Goal: Information Seeking & Learning: Learn about a topic

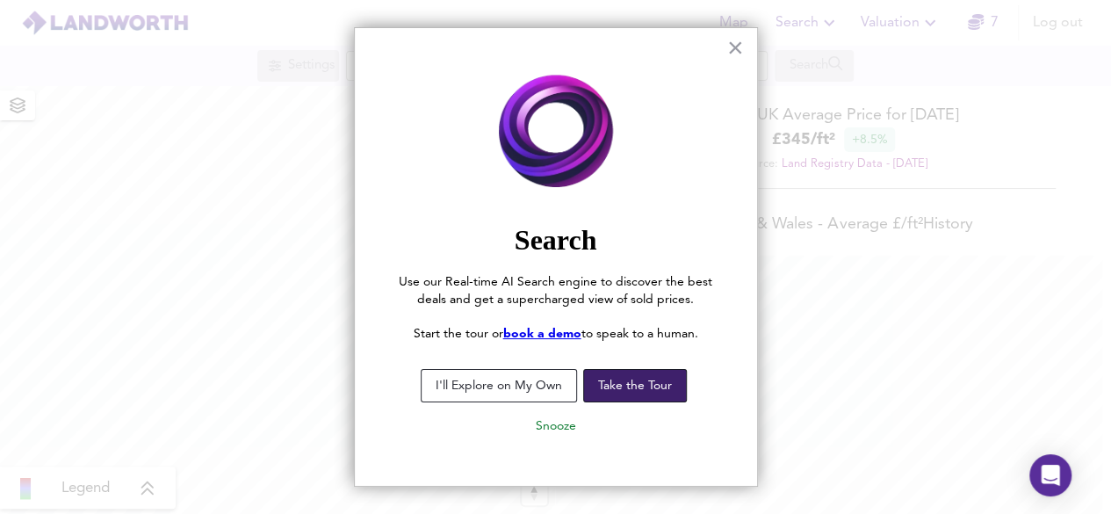
scroll to position [514, 1110]
click at [652, 394] on button "Take the Tour" at bounding box center [635, 385] width 104 height 33
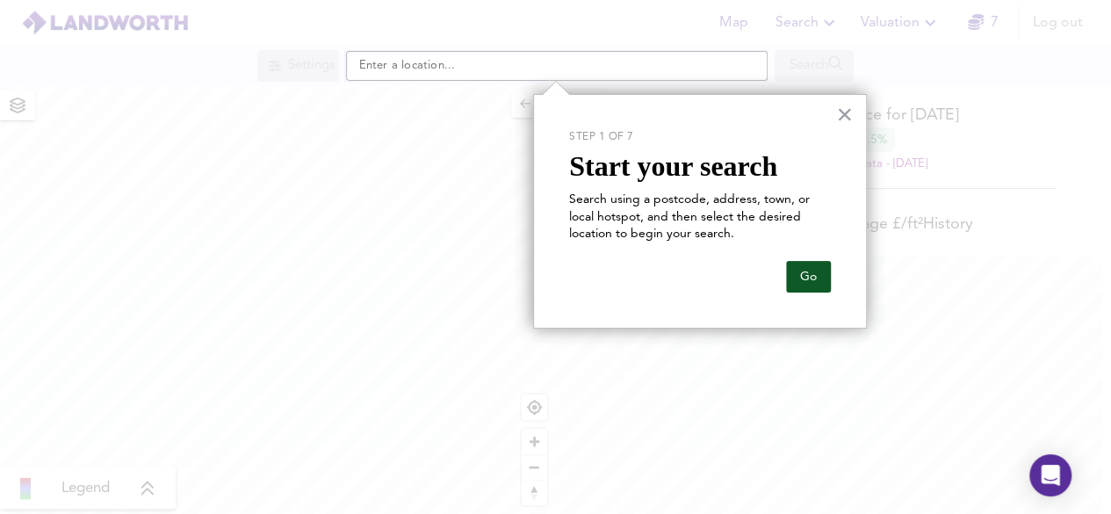
click at [809, 271] on button "Go" at bounding box center [808, 277] width 45 height 32
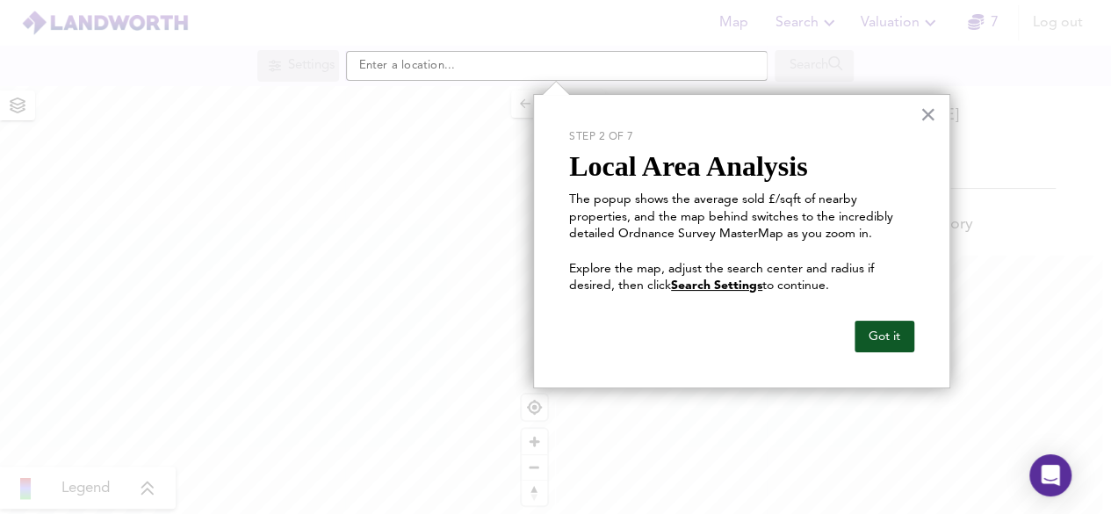
click at [886, 343] on button "Got it" at bounding box center [885, 337] width 60 height 32
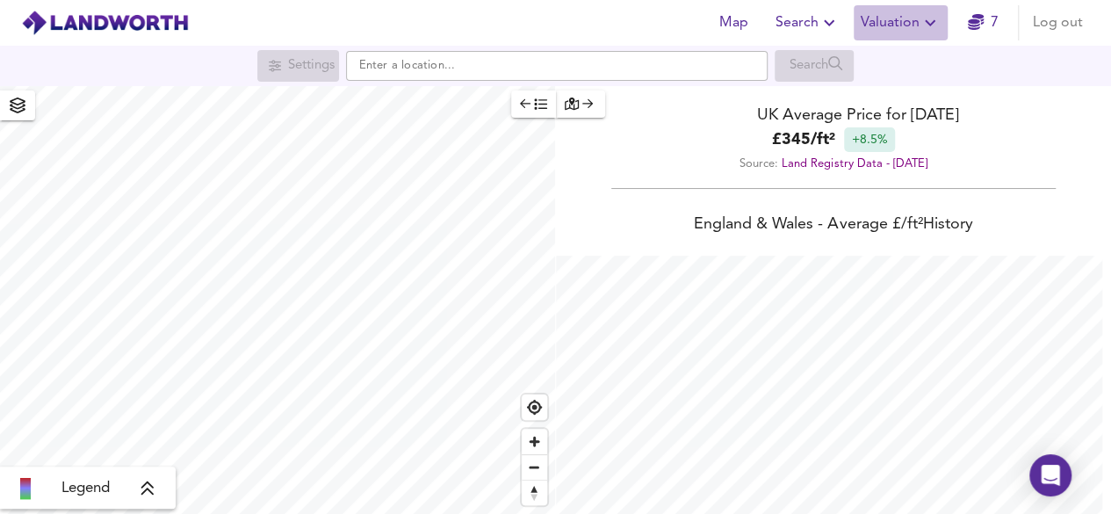
click at [919, 20] on span "Valuation" at bounding box center [901, 23] width 80 height 25
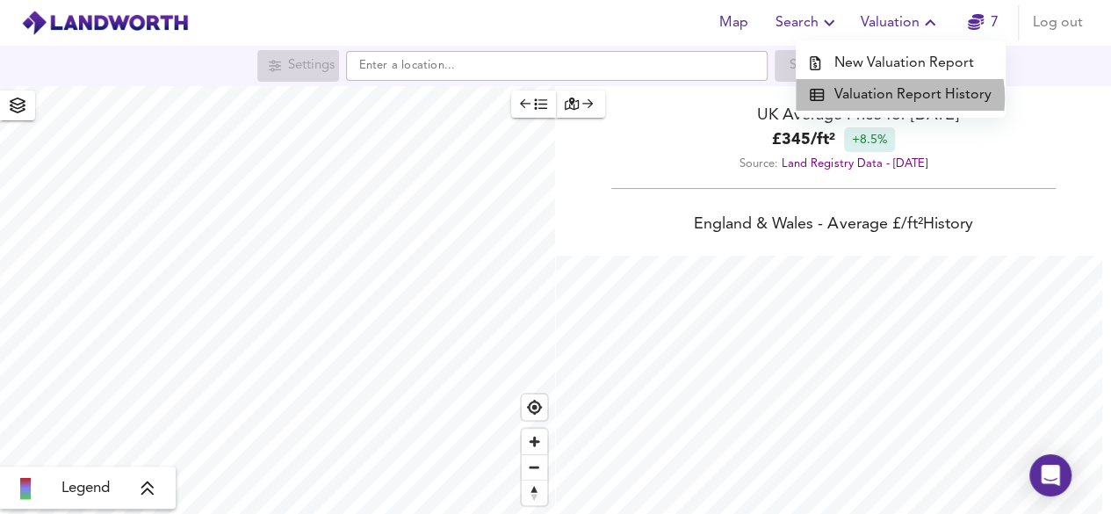
click at [900, 98] on li "Valuation Report History" at bounding box center [901, 95] width 210 height 32
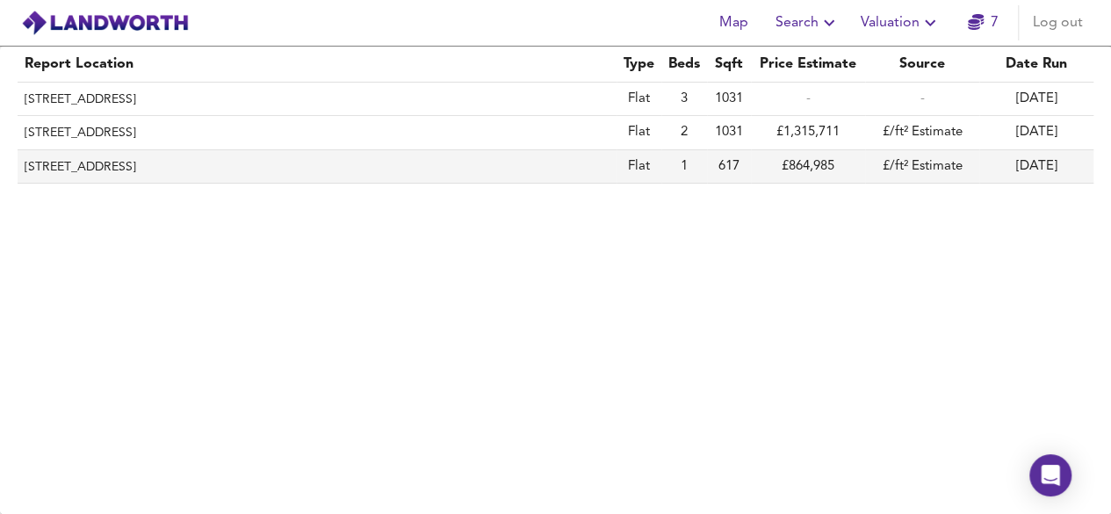
click at [358, 166] on th "[STREET_ADDRESS]" at bounding box center [317, 166] width 599 height 33
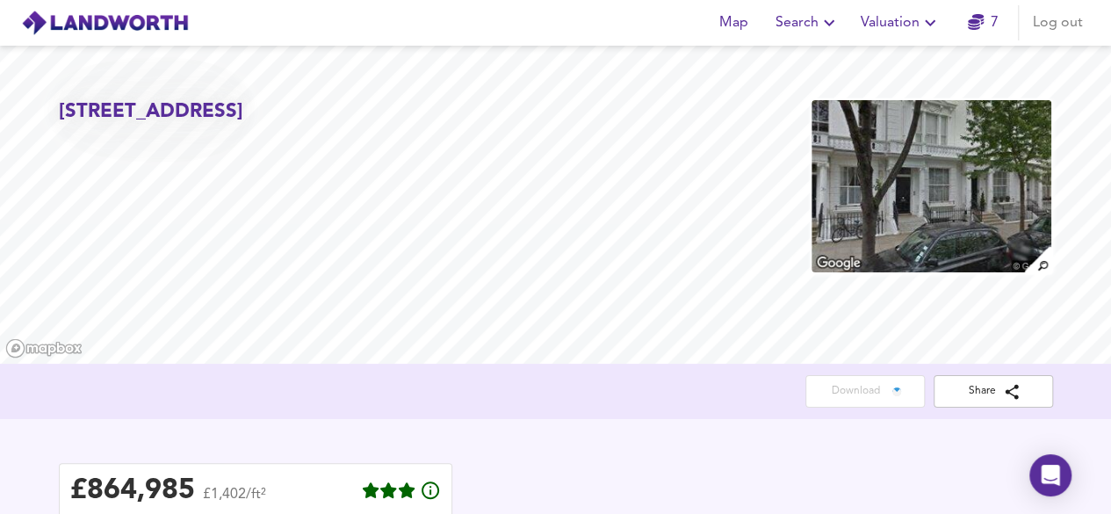
scroll to position [219, 0]
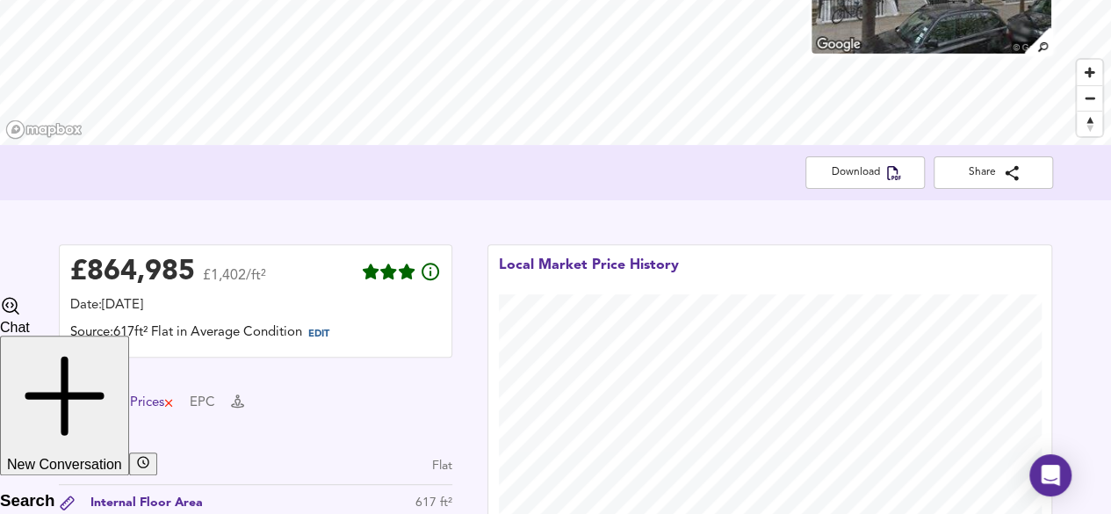
click at [134, 409] on div "Prices" at bounding box center [152, 403] width 45 height 19
click at [83, 398] on button "Specs" at bounding box center [75, 403] width 33 height 19
click at [83, 398] on button "Specs" at bounding box center [86, 404] width 55 height 36
click at [267, 294] on div "£ 864,985 £1,402/ft²" at bounding box center [255, 275] width 371 height 39
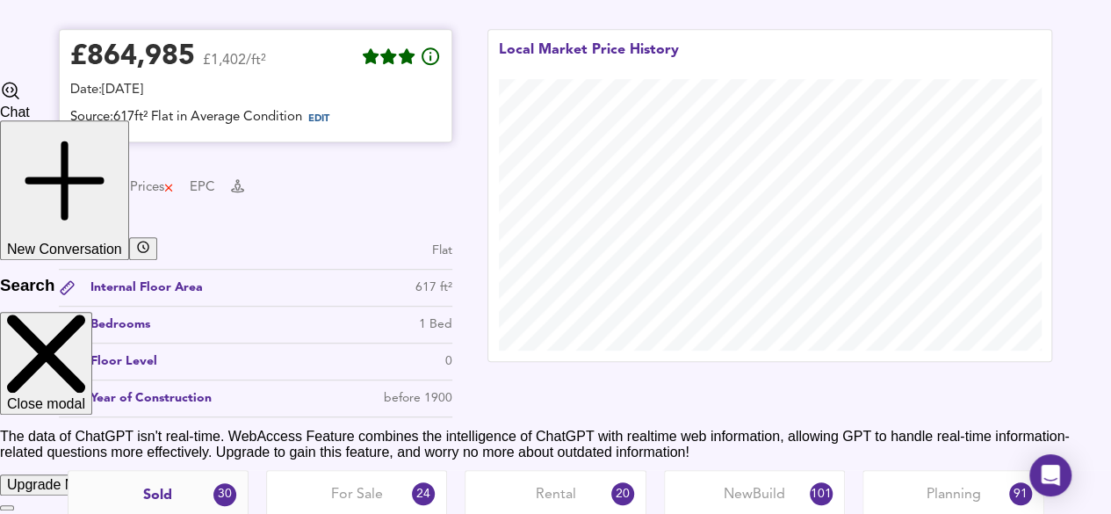
scroll to position [432, 0]
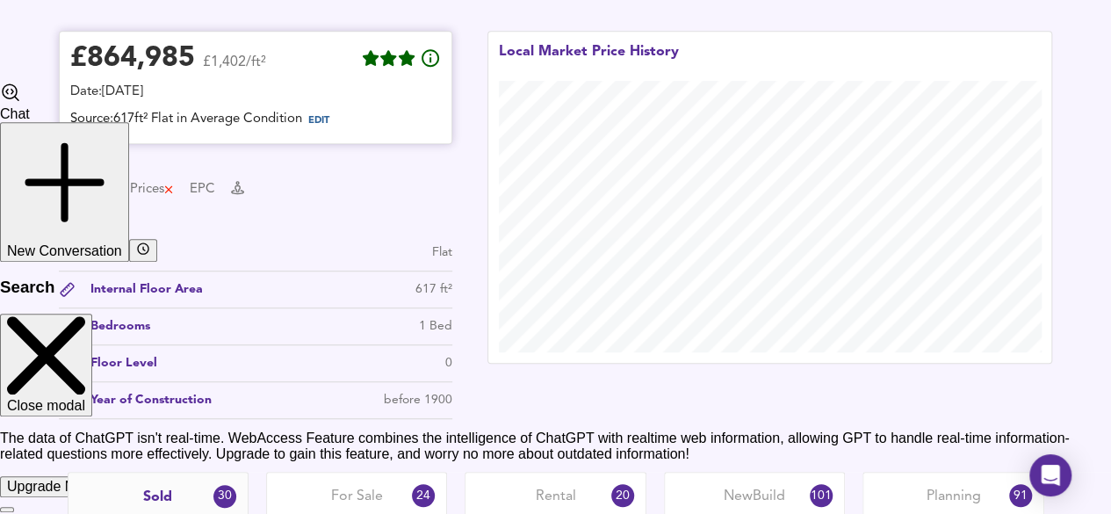
click at [146, 46] on div "£ 864,985" at bounding box center [132, 59] width 125 height 26
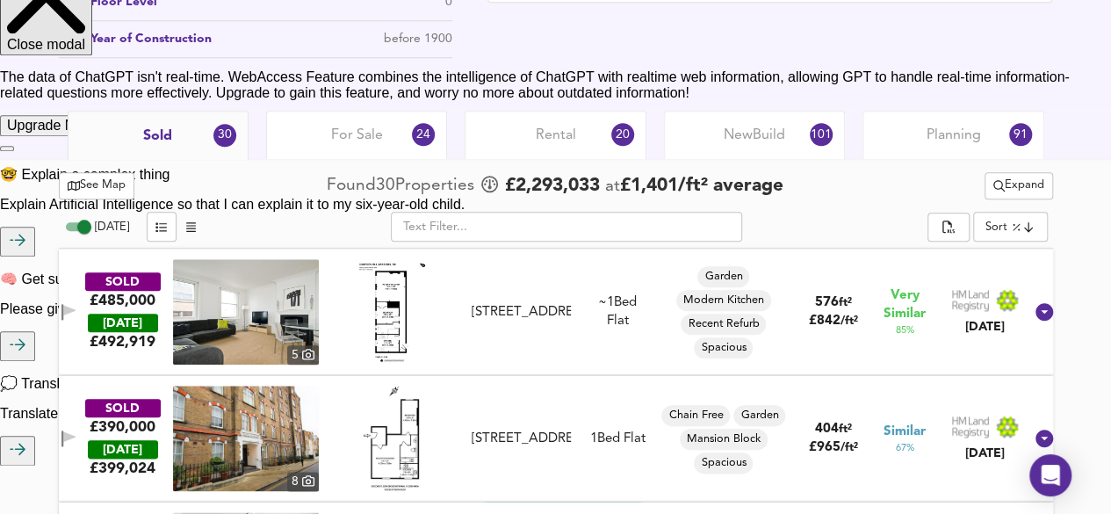
scroll to position [794, 0]
click at [408, 140] on div "For Sale 24" at bounding box center [356, 134] width 181 height 48
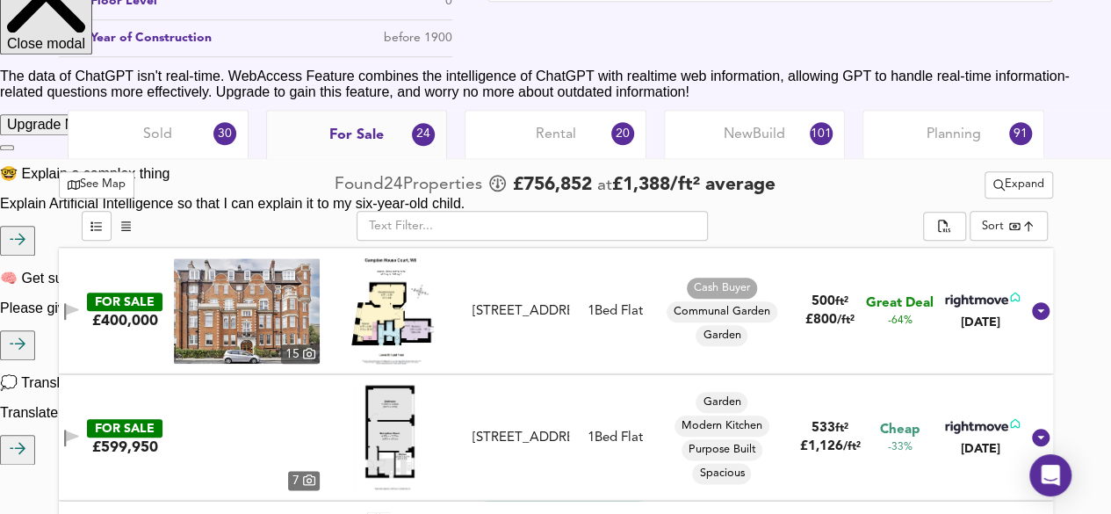
click at [170, 141] on span "Sold" at bounding box center [157, 134] width 29 height 19
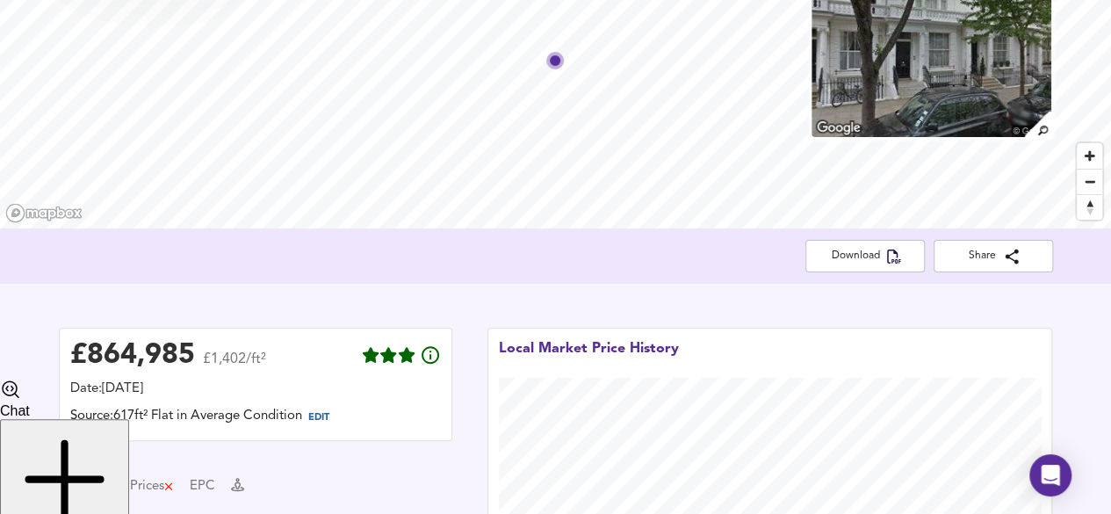
scroll to position [134, 0]
click at [538, 349] on div "Local Market Price History" at bounding box center [589, 359] width 180 height 39
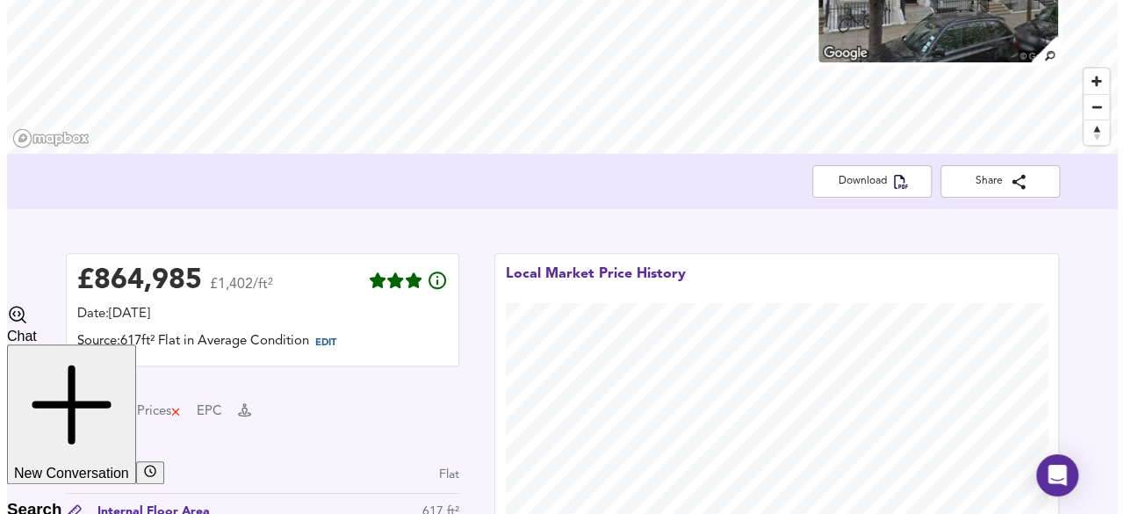
scroll to position [209, 0]
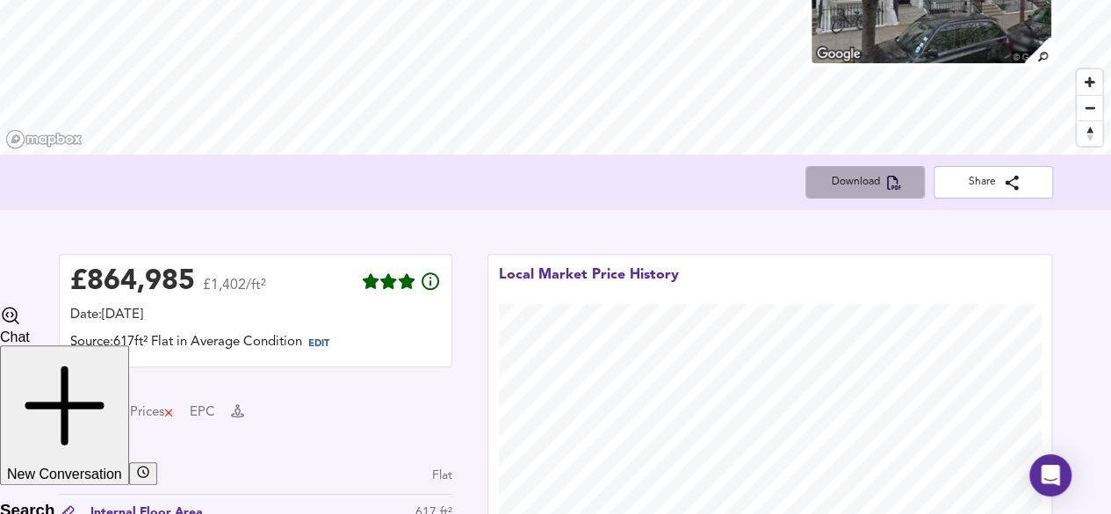
click at [896, 183] on icon "button" at bounding box center [894, 183] width 14 height 14
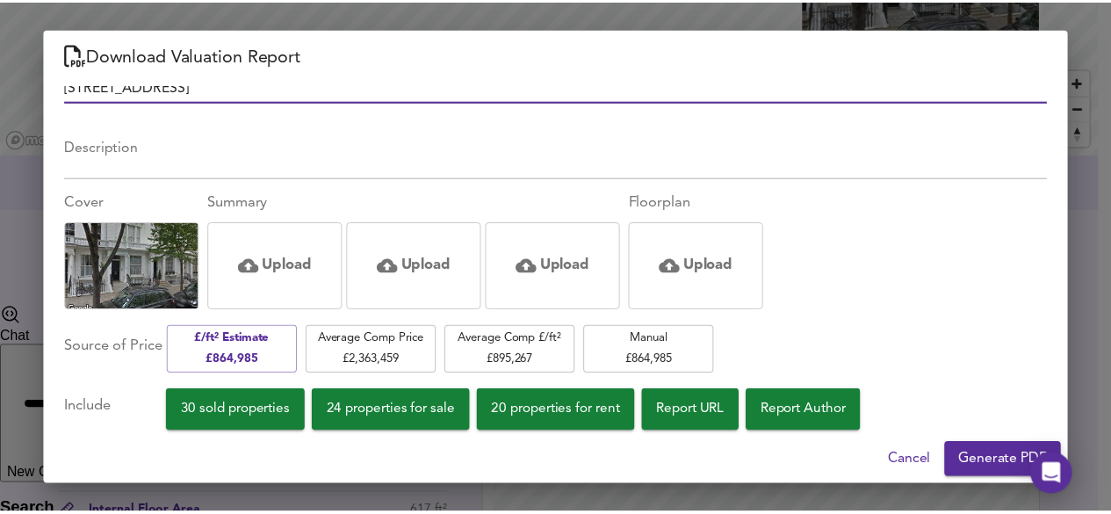
scroll to position [38, 0]
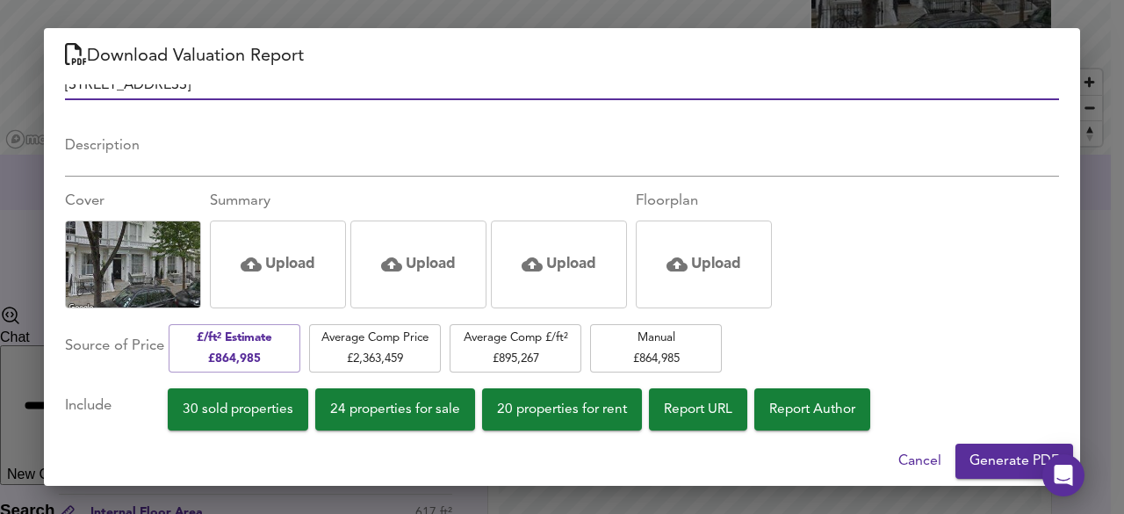
click at [921, 459] on span "Cancel" at bounding box center [920, 461] width 43 height 25
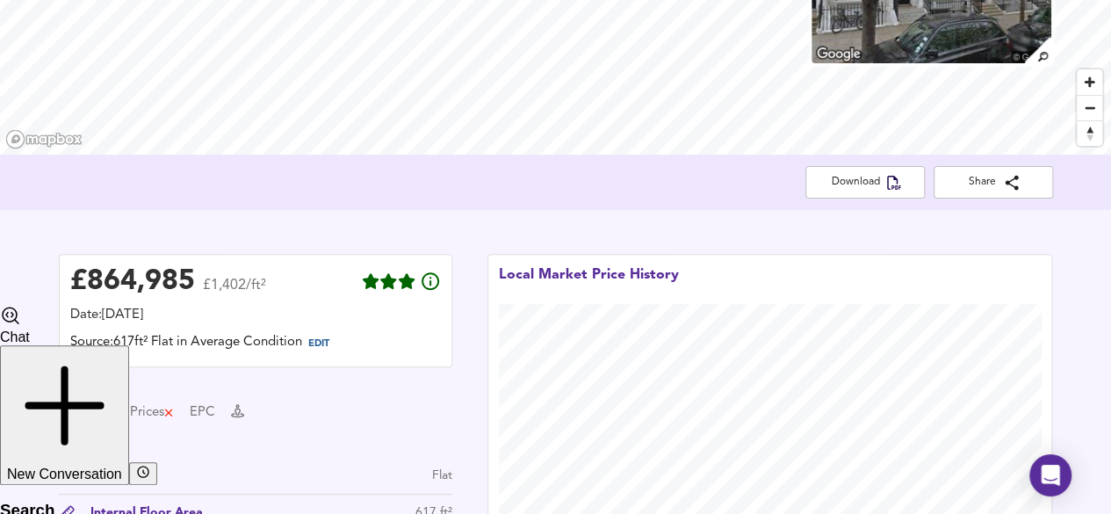
scroll to position [0, 0]
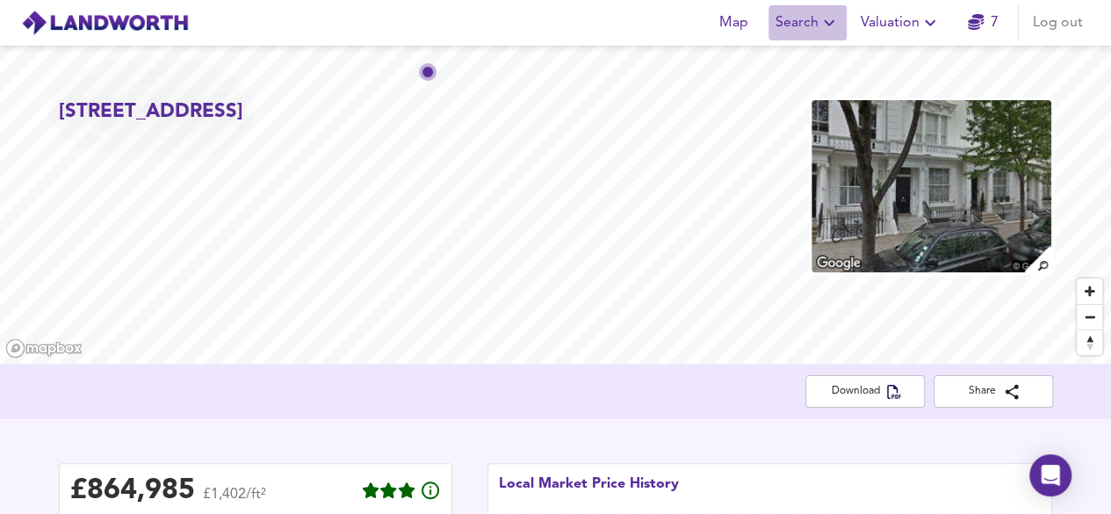
click at [837, 26] on icon "button" at bounding box center [829, 22] width 21 height 21
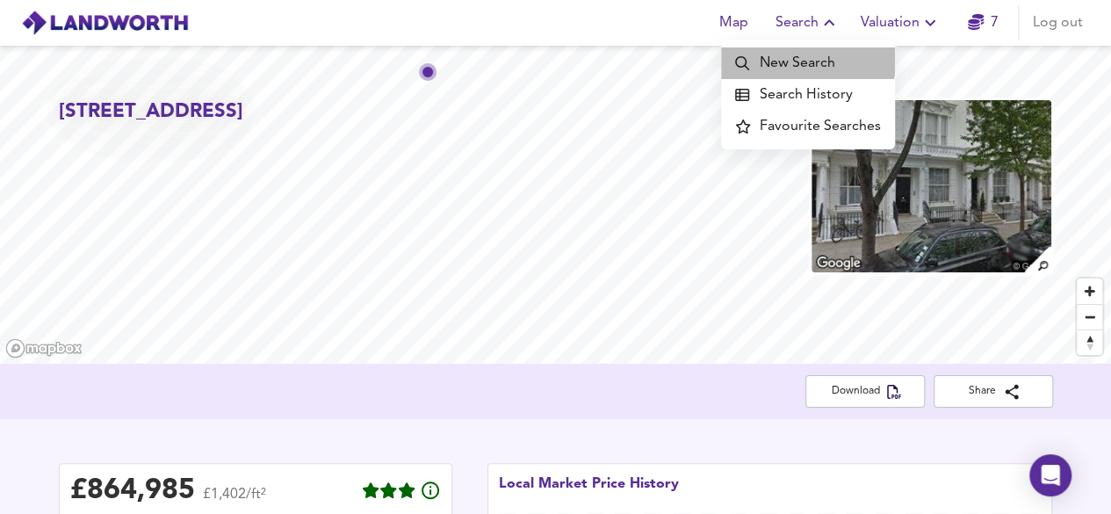
click at [806, 60] on li "New Search" at bounding box center [808, 63] width 174 height 32
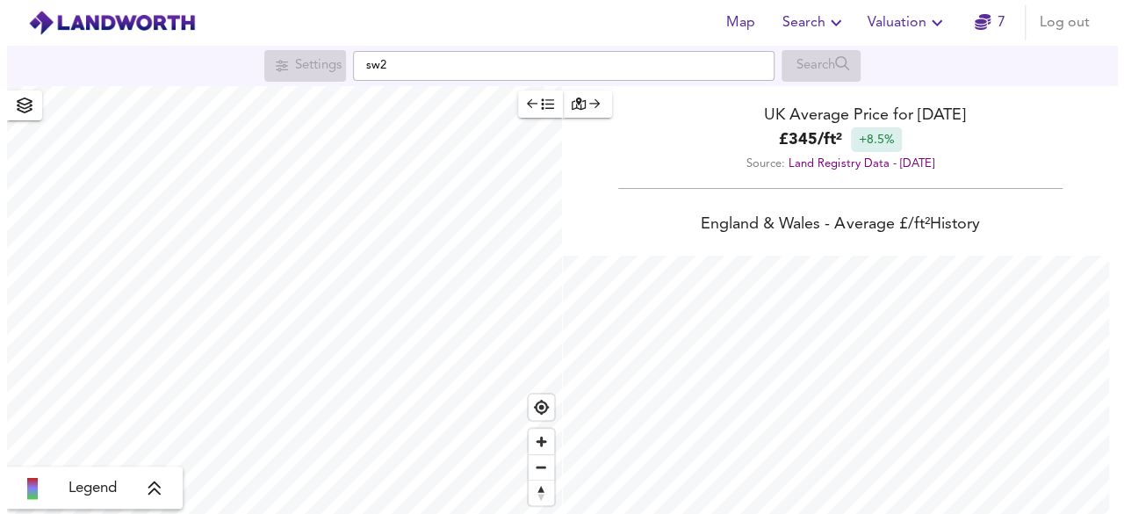
scroll to position [79, 0]
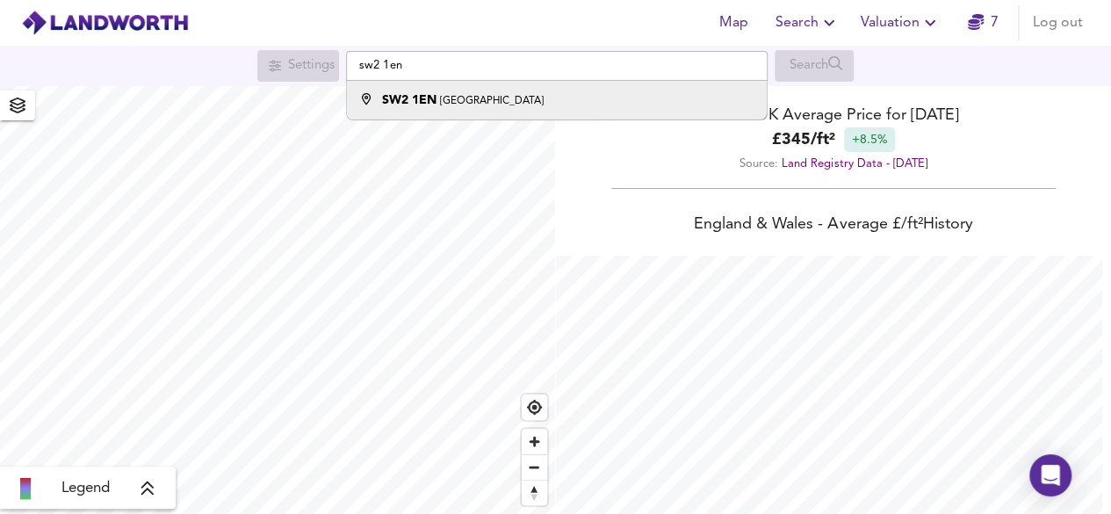
click at [456, 91] on div "SW2 1EN Saltoun Road, London" at bounding box center [463, 100] width 162 height 18
type input "Saltoun Road, London SW2 1EN"
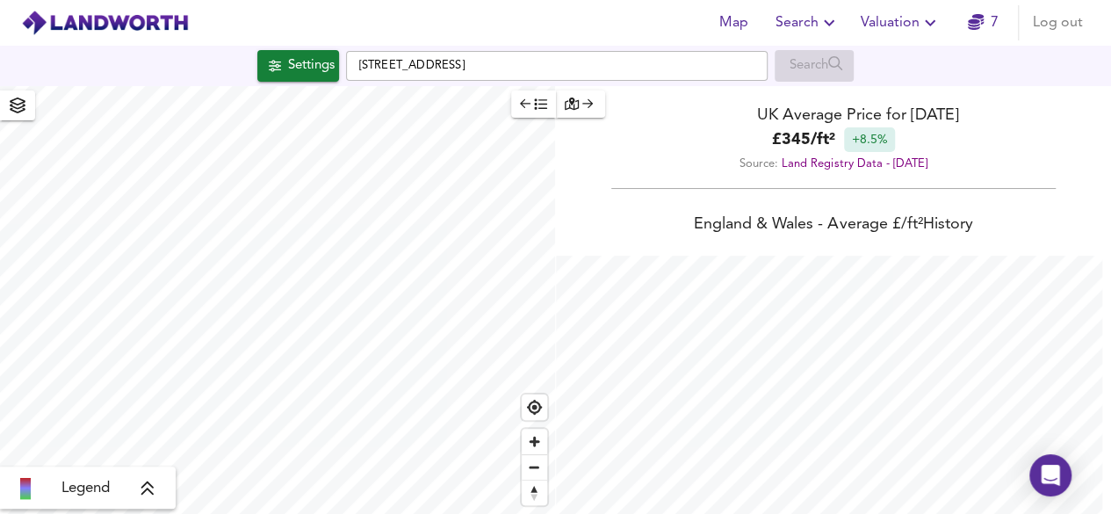
checkbox input "false"
checkbox input "true"
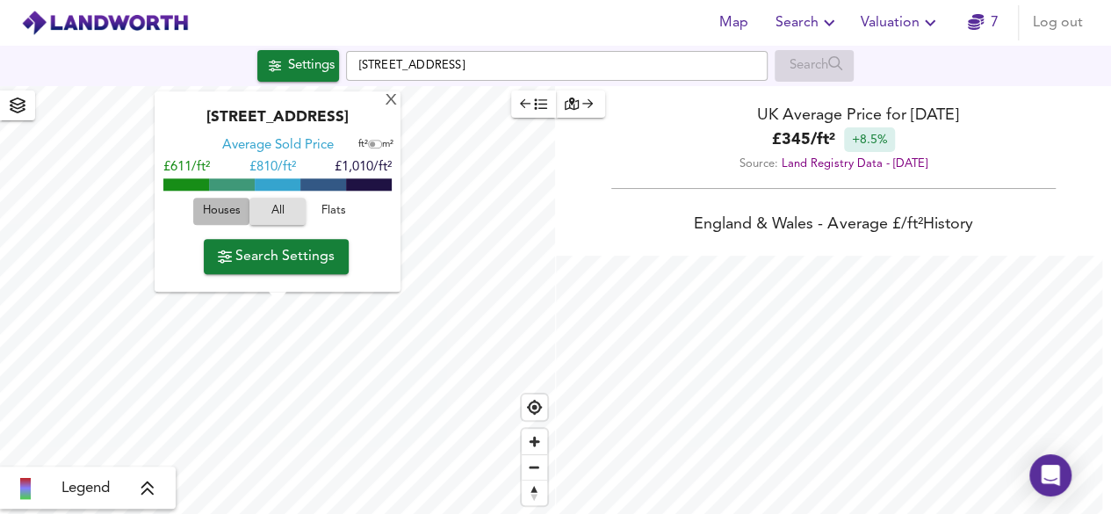
click at [237, 205] on span "Houses" at bounding box center [221, 212] width 47 height 20
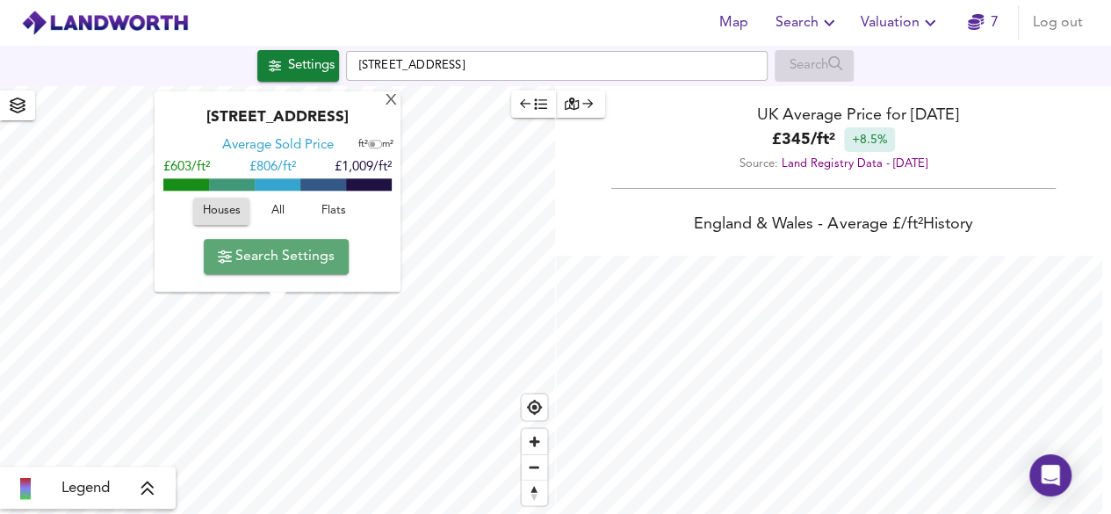
click at [327, 256] on span "Search Settings" at bounding box center [276, 256] width 117 height 25
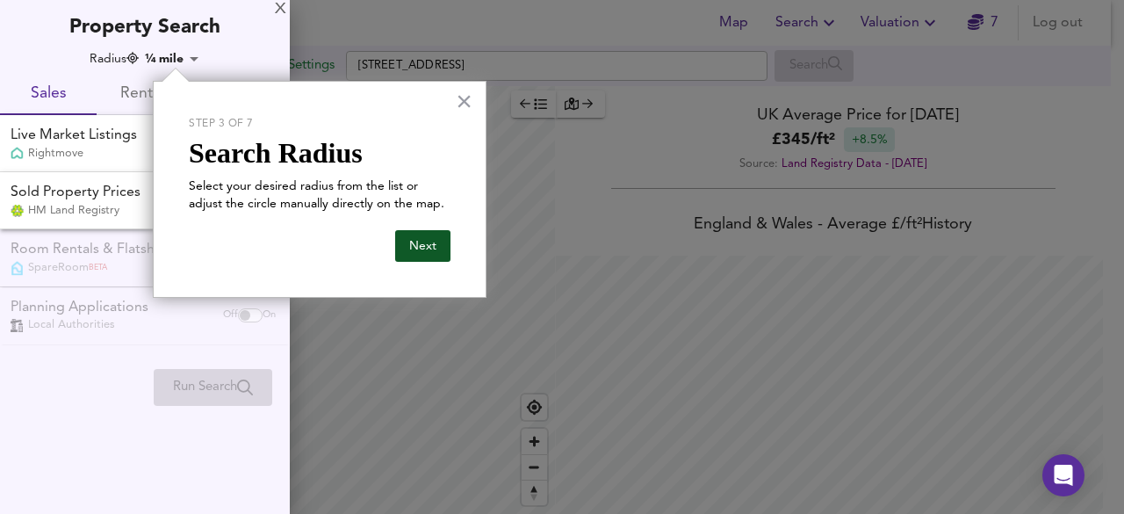
click at [426, 245] on button "Next" at bounding box center [422, 246] width 55 height 32
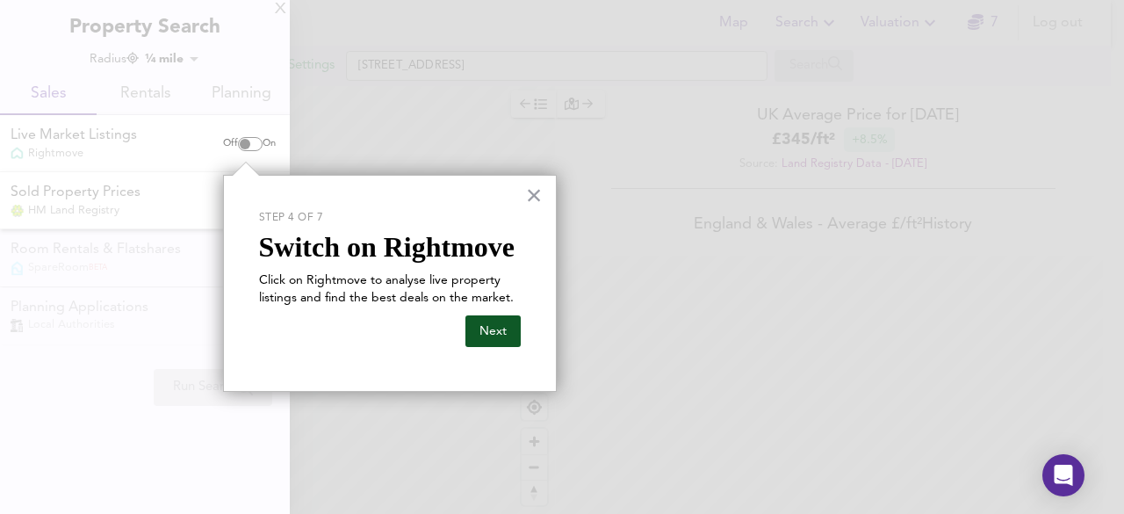
click at [491, 324] on button "Next" at bounding box center [493, 331] width 55 height 32
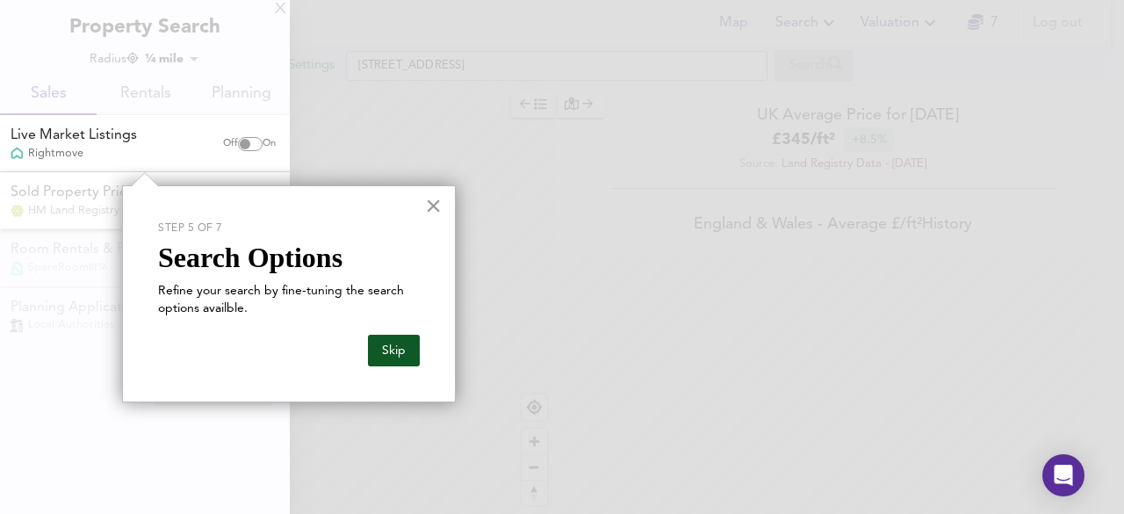
click at [405, 344] on button "Skip" at bounding box center [394, 351] width 52 height 32
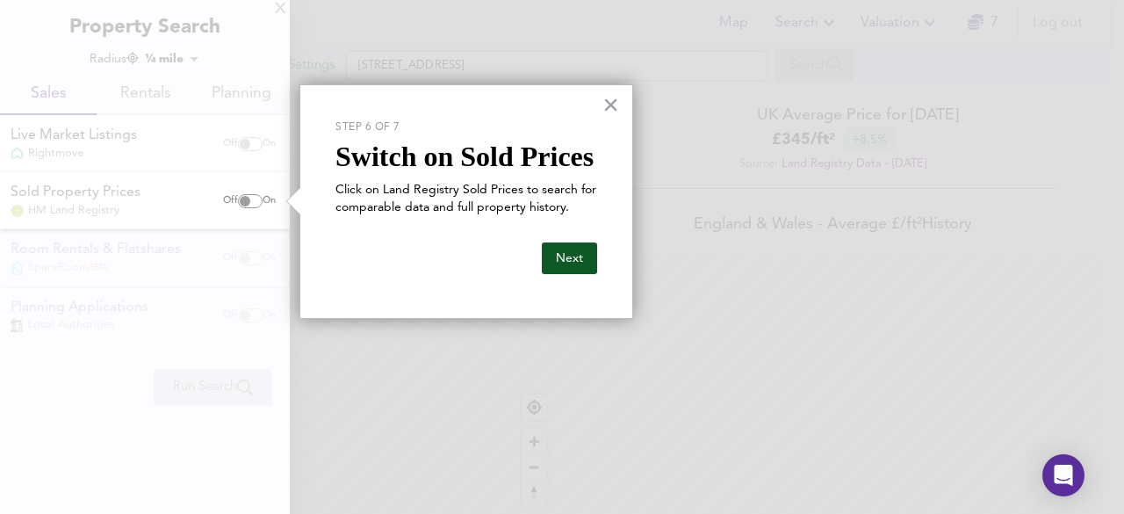
click at [586, 260] on button "Next" at bounding box center [569, 258] width 55 height 32
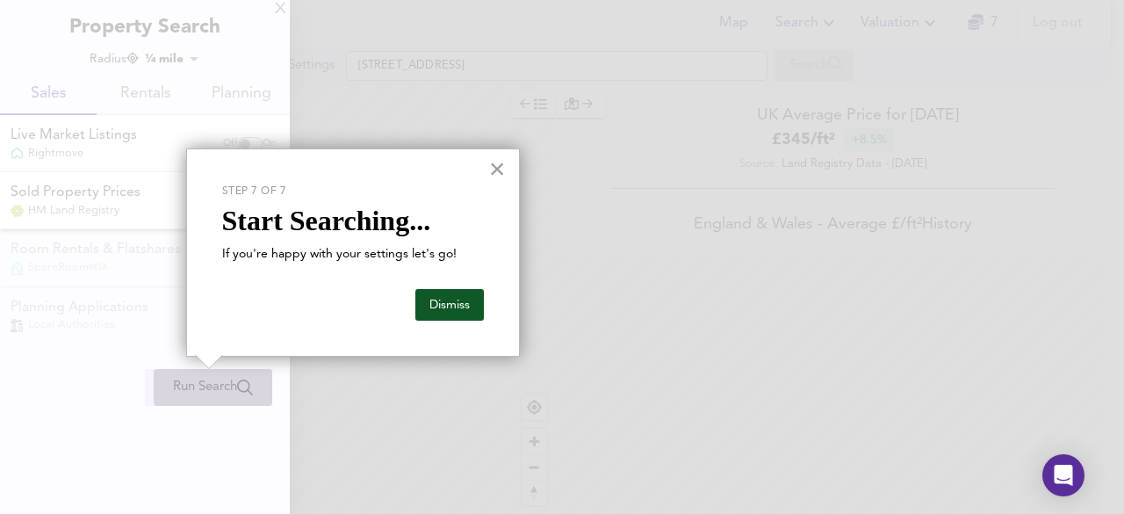
click at [459, 308] on button "Dismiss" at bounding box center [450, 305] width 69 height 32
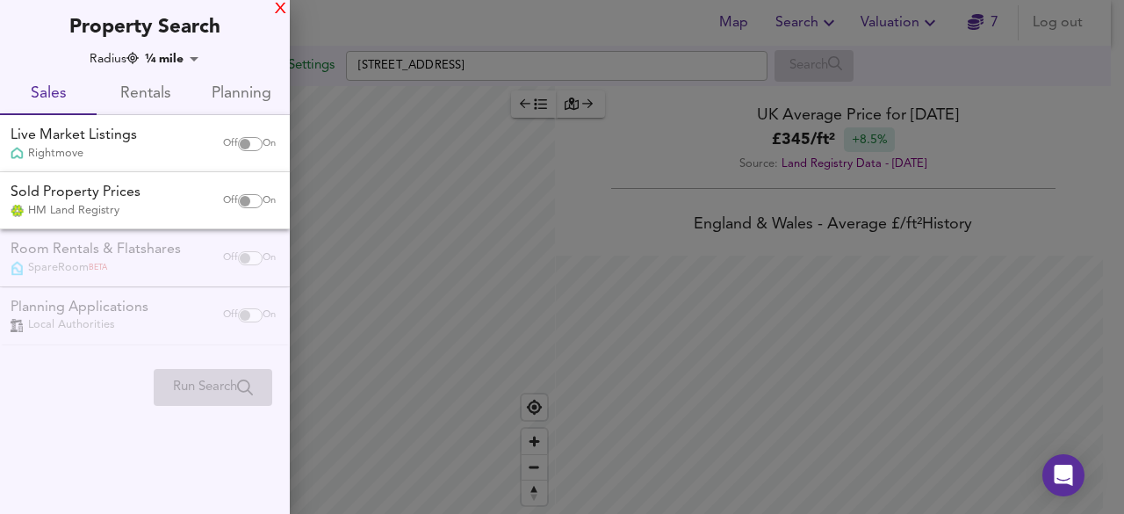
click at [279, 6] on div "X" at bounding box center [280, 10] width 11 height 12
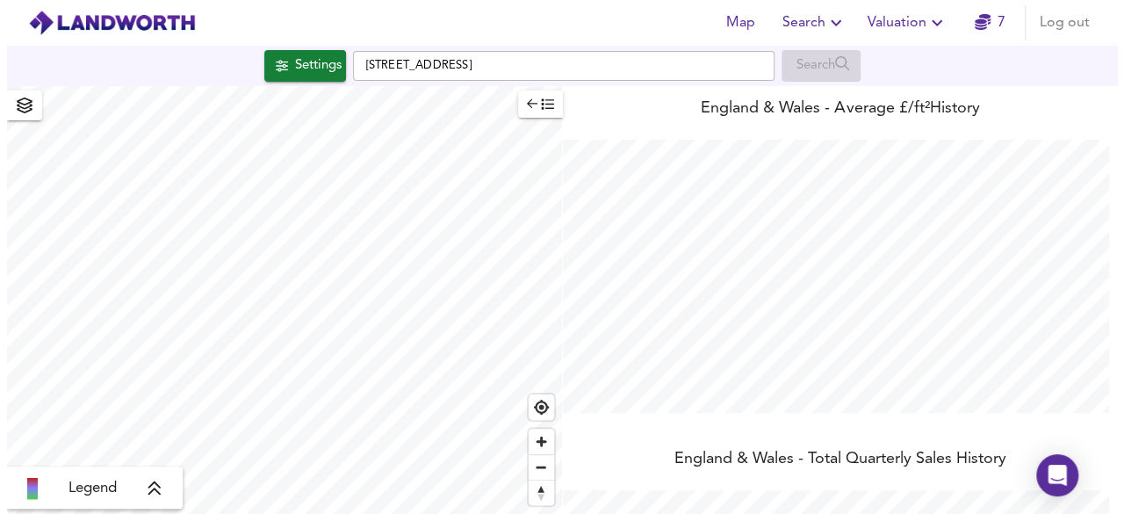
scroll to position [106, 0]
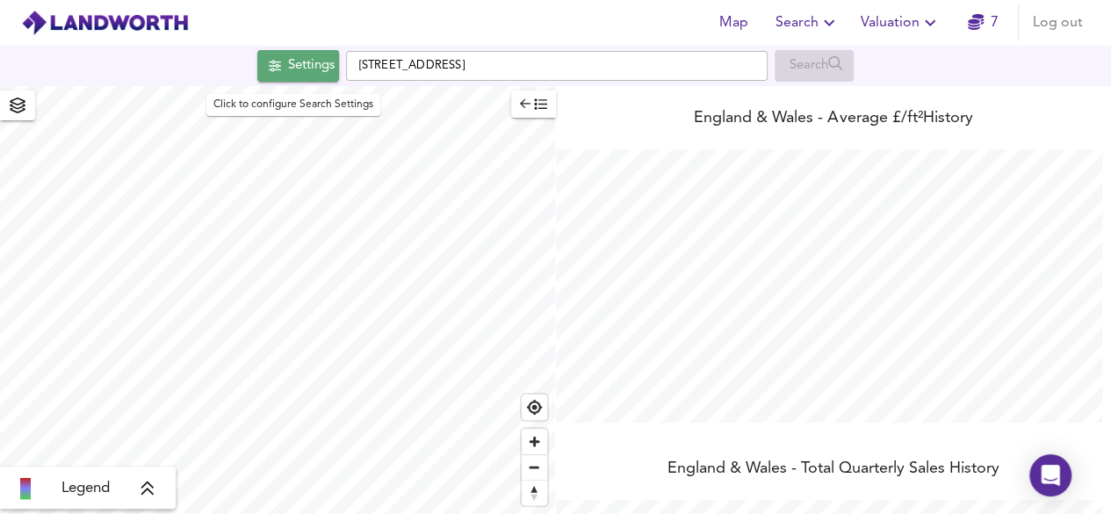
click at [269, 68] on icon "button" at bounding box center [275, 66] width 12 height 12
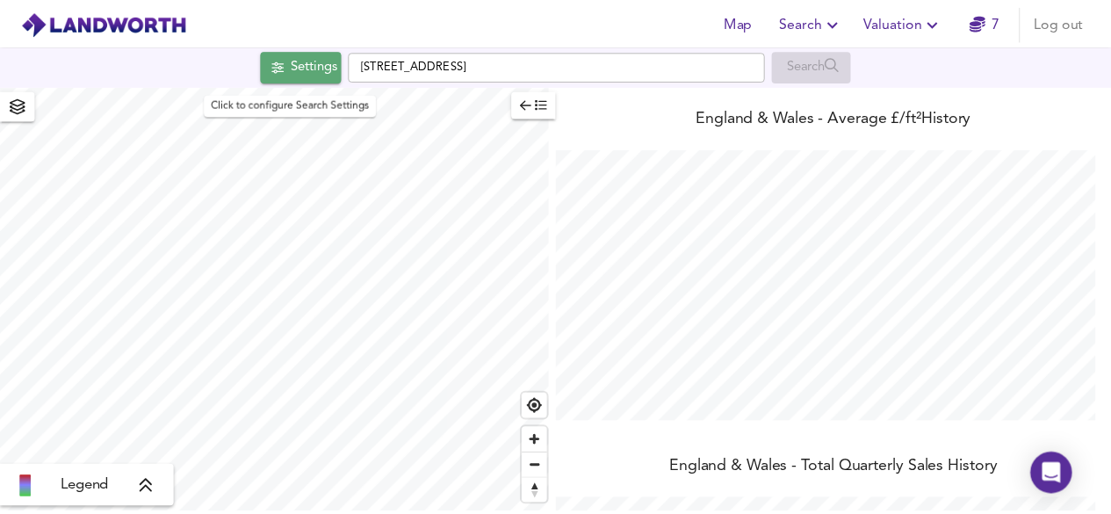
scroll to position [514, 1124]
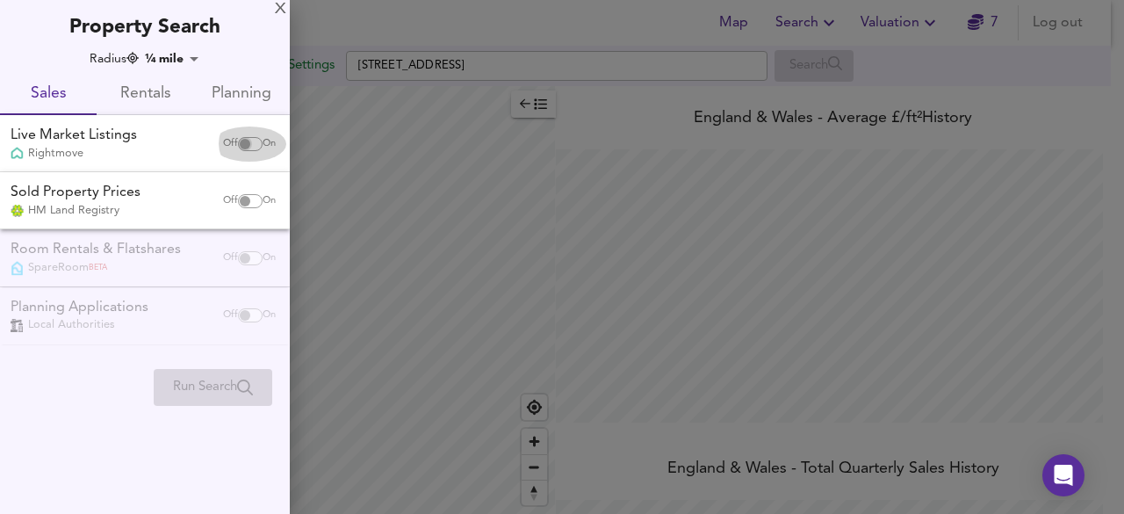
click at [246, 140] on input "checkbox" at bounding box center [245, 144] width 42 height 14
checkbox input "true"
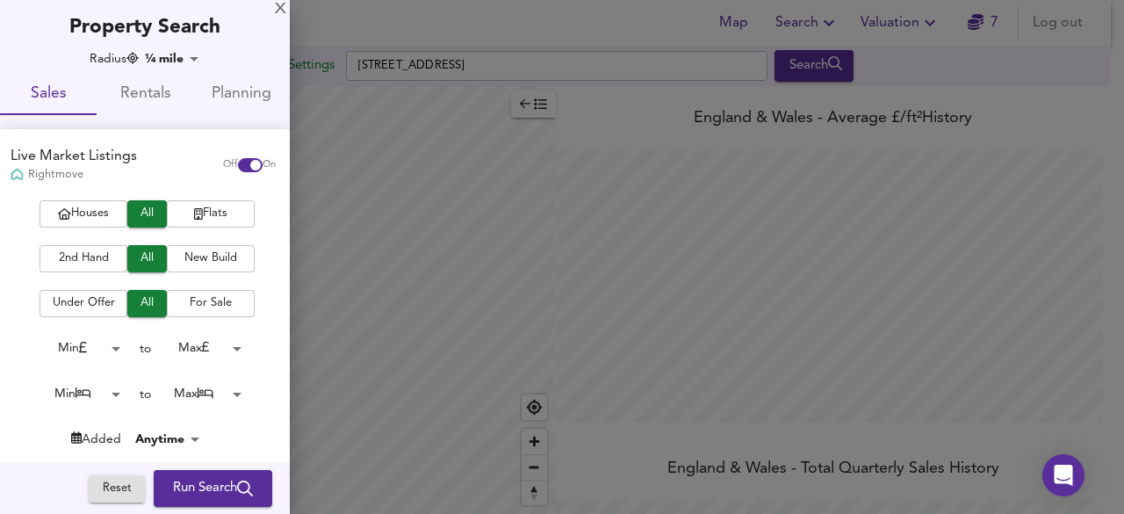
click at [596, 30] on div at bounding box center [562, 257] width 1124 height 514
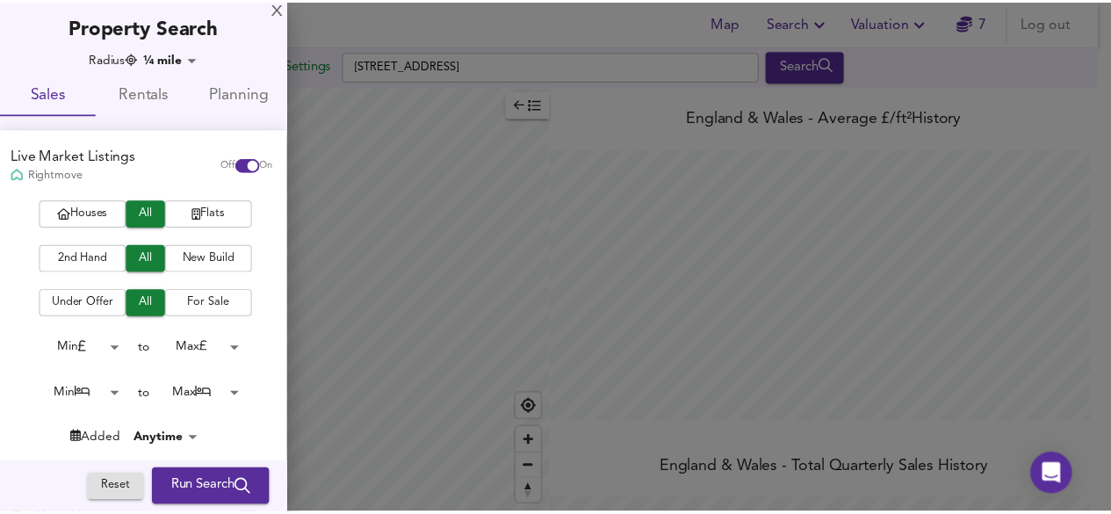
scroll to position [877989, 877392]
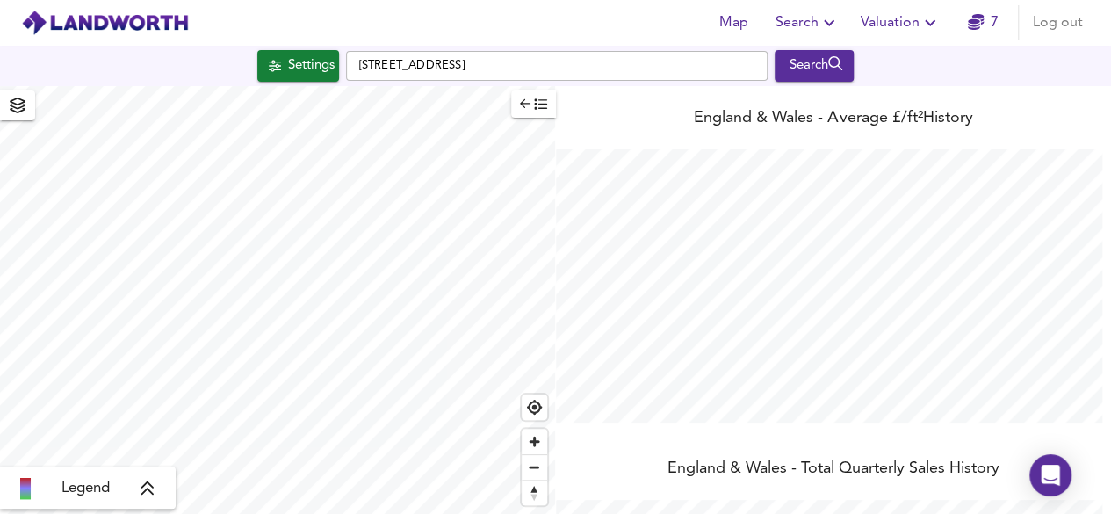
click at [906, 23] on span "Valuation" at bounding box center [901, 23] width 80 height 25
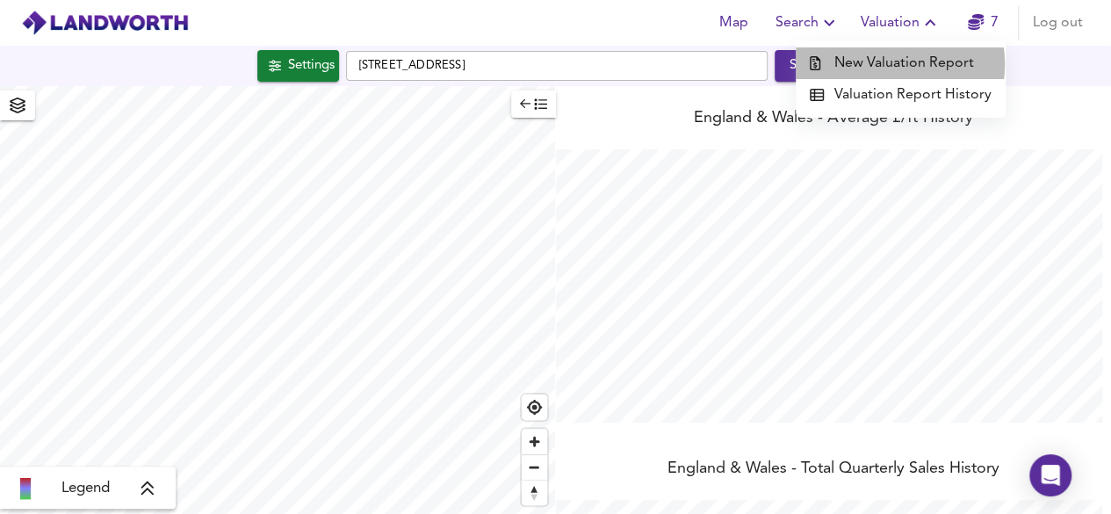
click at [899, 64] on li "New Valuation Report" at bounding box center [901, 63] width 210 height 32
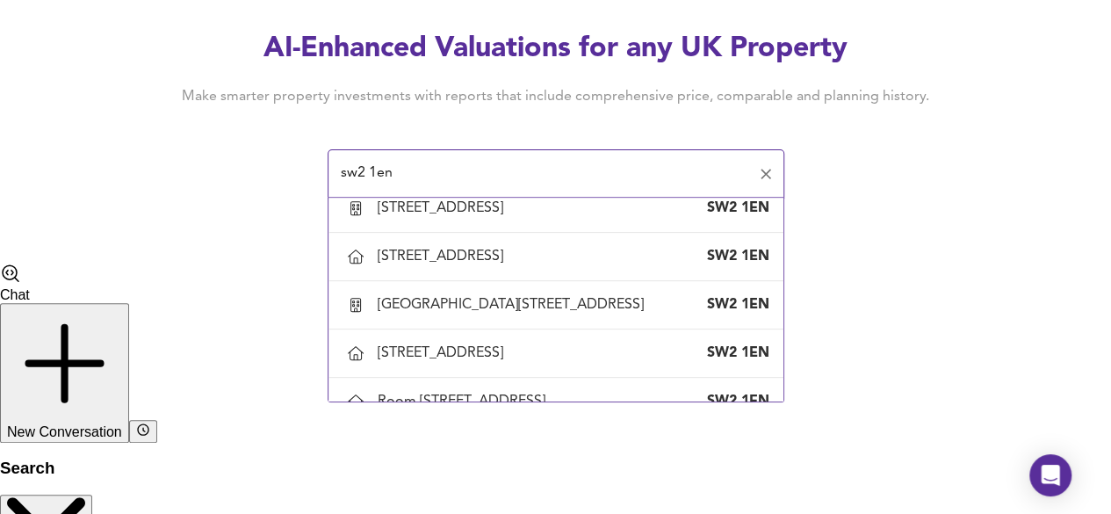
scroll to position [1785, 0]
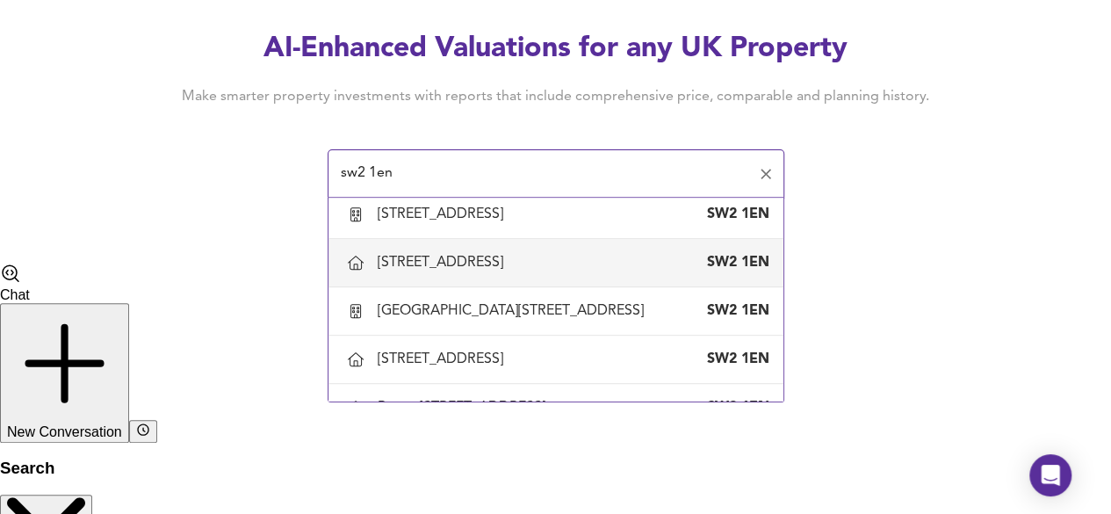
click at [531, 281] on div "21 Saltoun Road, London, Lambeth SW2 1EN" at bounding box center [556, 262] width 427 height 37
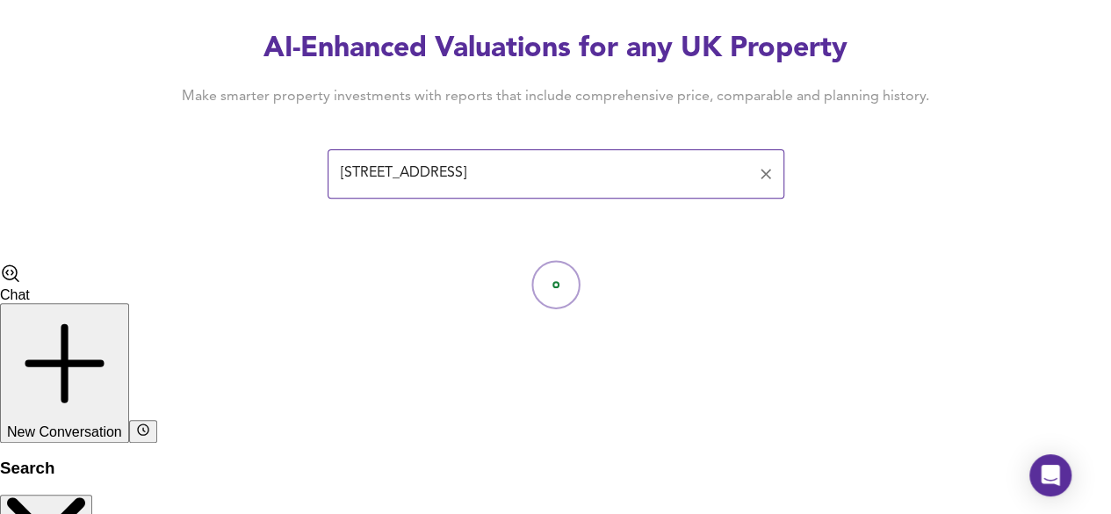
type input "21 Saltoun Road, London, Lambeth"
